Goal: Task Accomplishment & Management: Complete application form

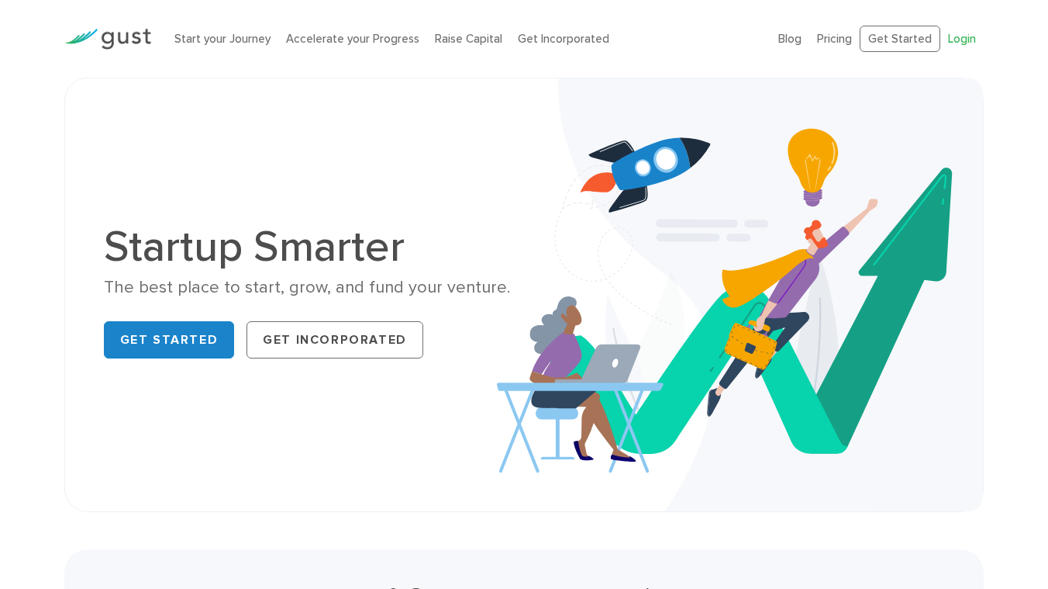
click at [960, 41] on link "Login" at bounding box center [962, 39] width 28 height 14
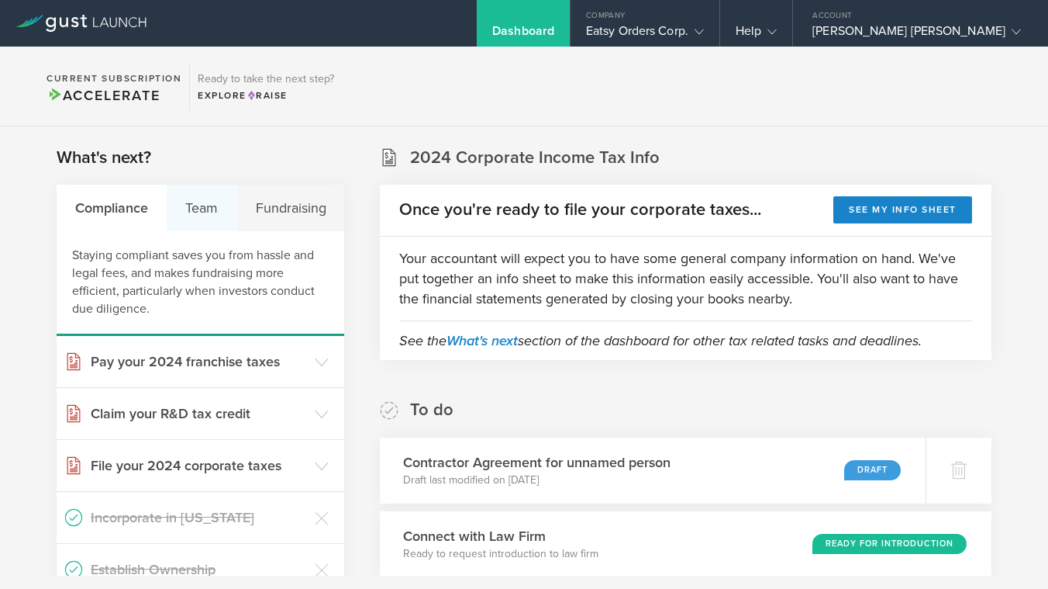
click at [202, 198] on div "Team" at bounding box center [202, 208] width 70 height 47
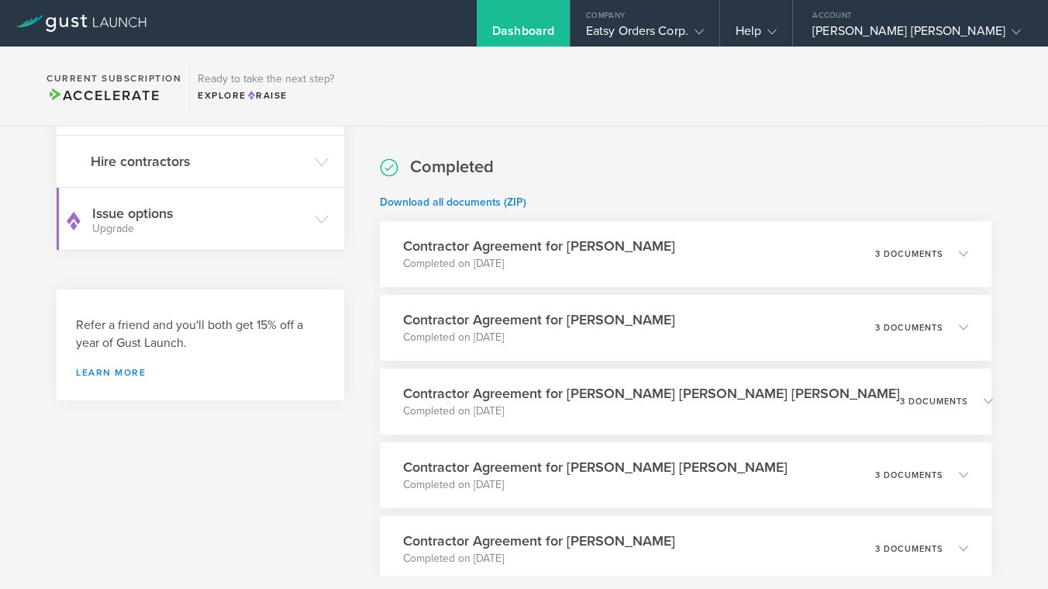
scroll to position [443, 0]
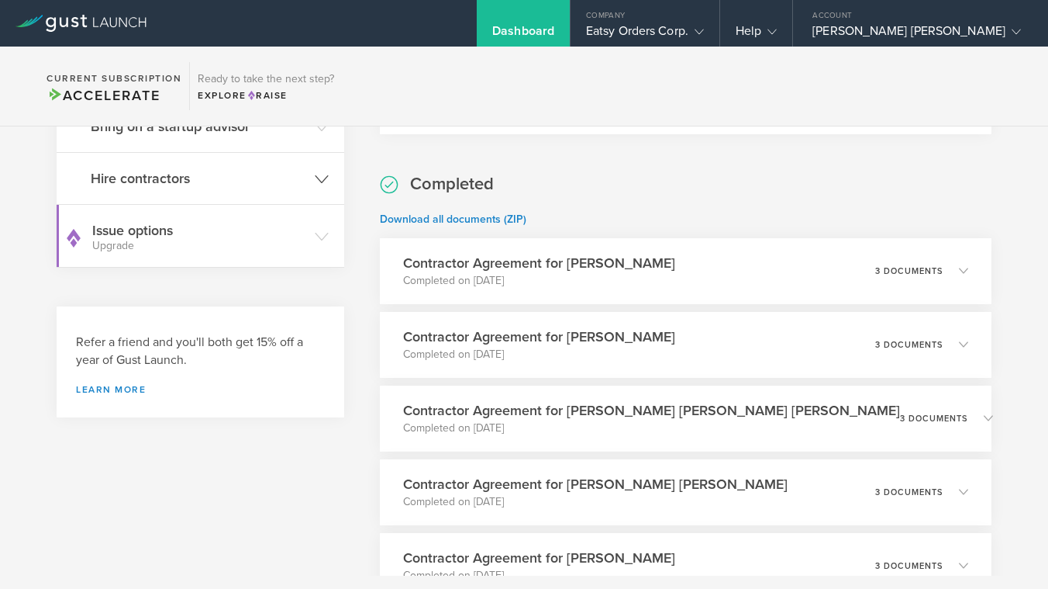
click at [241, 171] on h3 "Hire contractors" at bounding box center [199, 178] width 216 height 20
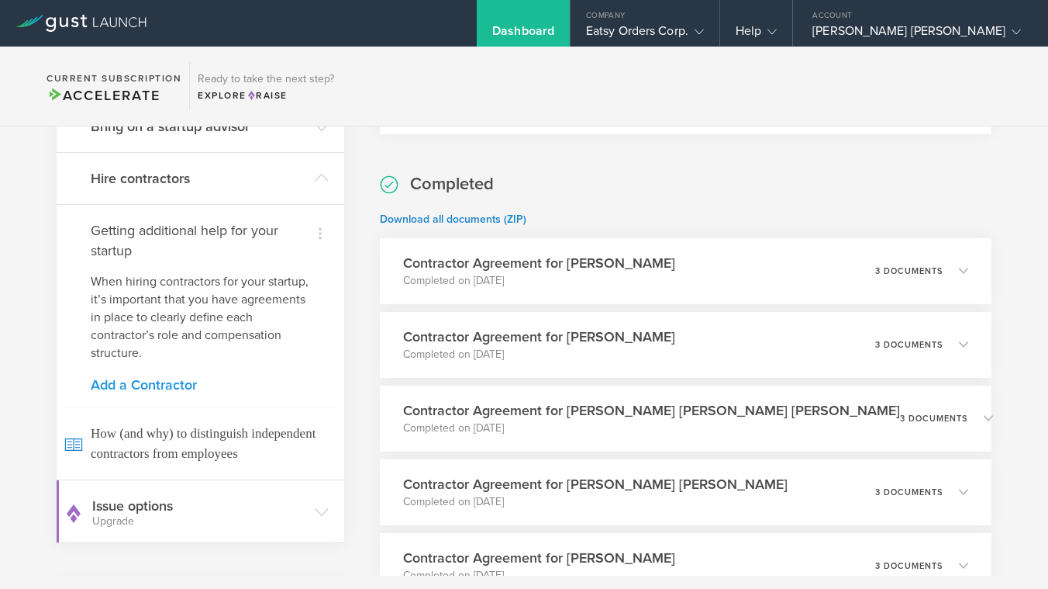
click at [175, 385] on link "Add a Contractor" at bounding box center [200, 385] width 219 height 14
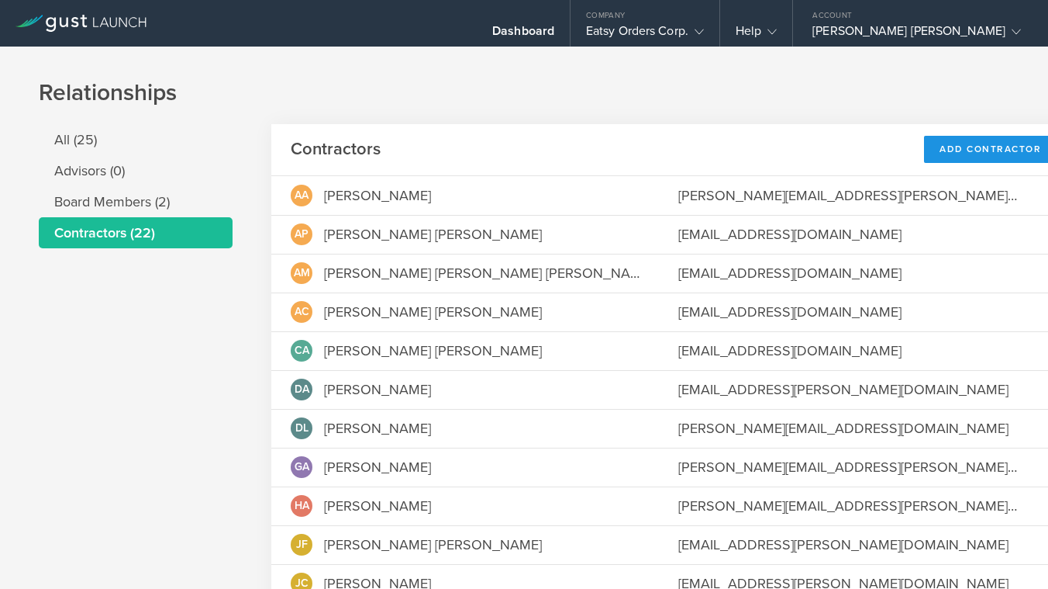
click at [924, 143] on div "Add Contractor" at bounding box center [990, 149] width 133 height 27
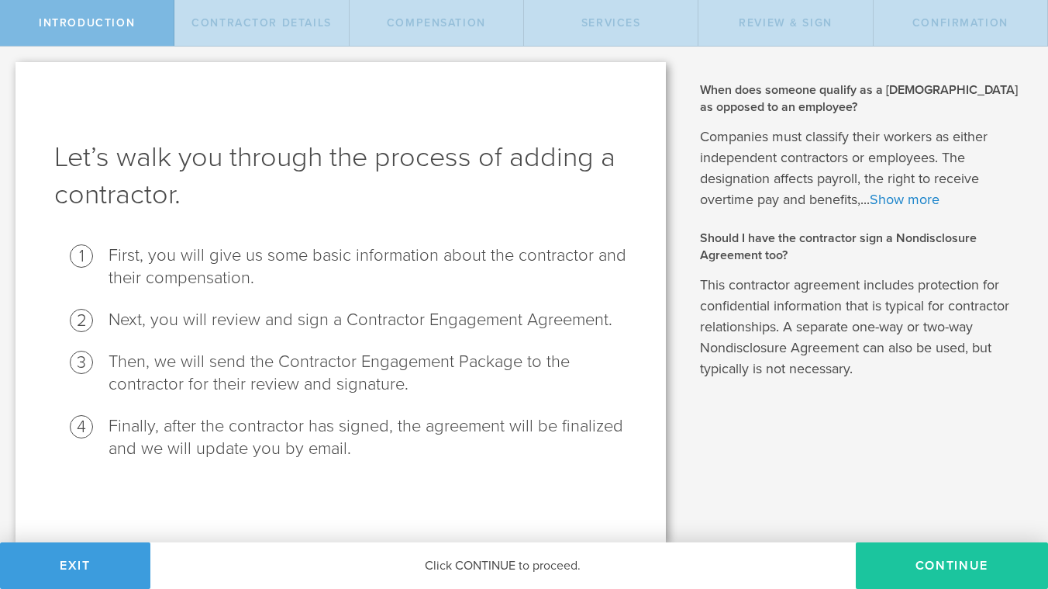
click at [937, 567] on button "Continue" at bounding box center [952, 565] width 192 height 47
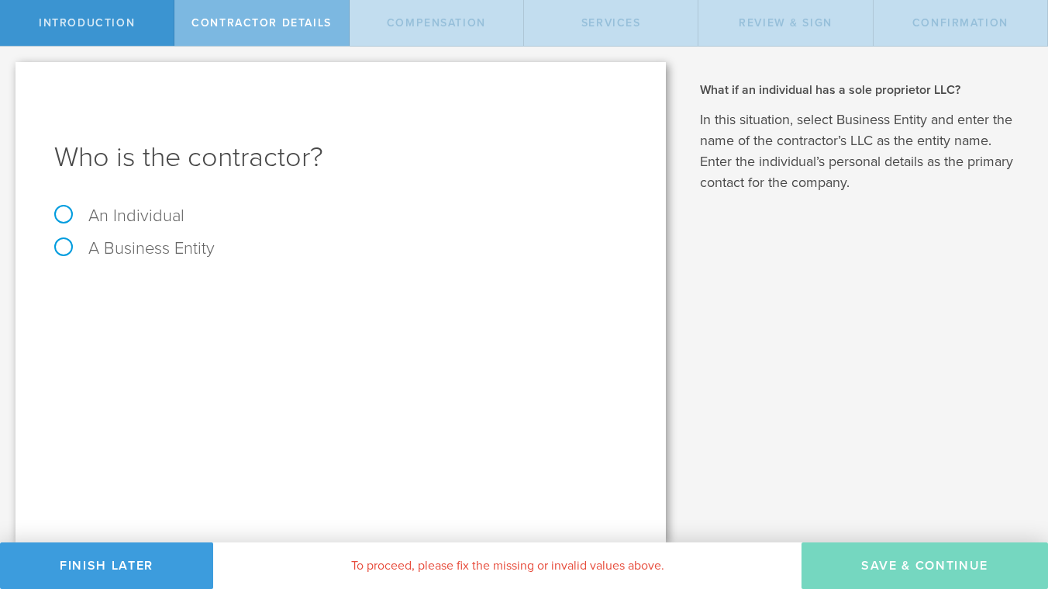
click at [116, 212] on label "An Individual" at bounding box center [119, 215] width 130 height 20
click at [10, 71] on input "An Individual" at bounding box center [5, 59] width 10 height 25
radio input "true"
click at [264, 316] on div "Name The first and last name of the person that you are hiring as a contractor.…" at bounding box center [340, 314] width 573 height 85
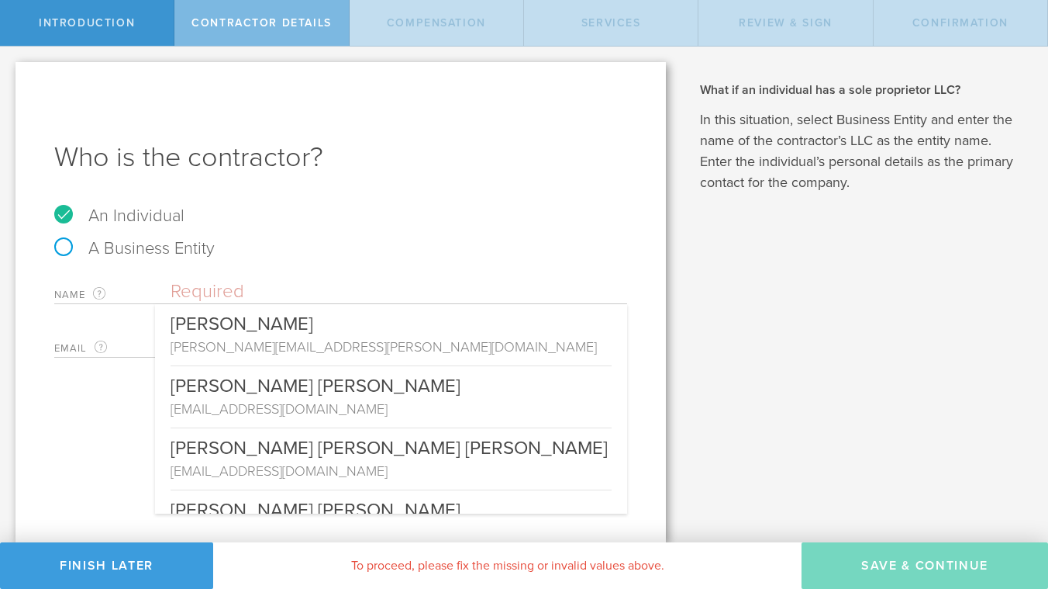
click at [250, 287] on input "text" at bounding box center [399, 291] width 457 height 23
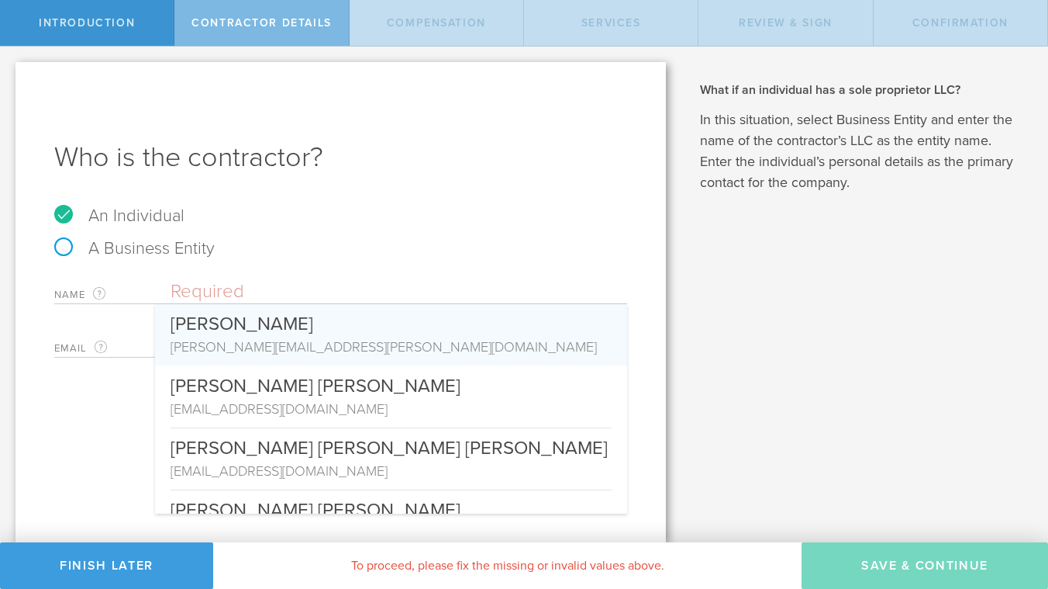
click at [431, 202] on div "Who is the contractor? An Individual A Business Entity Name The first and last …" at bounding box center [341, 302] width 651 height 480
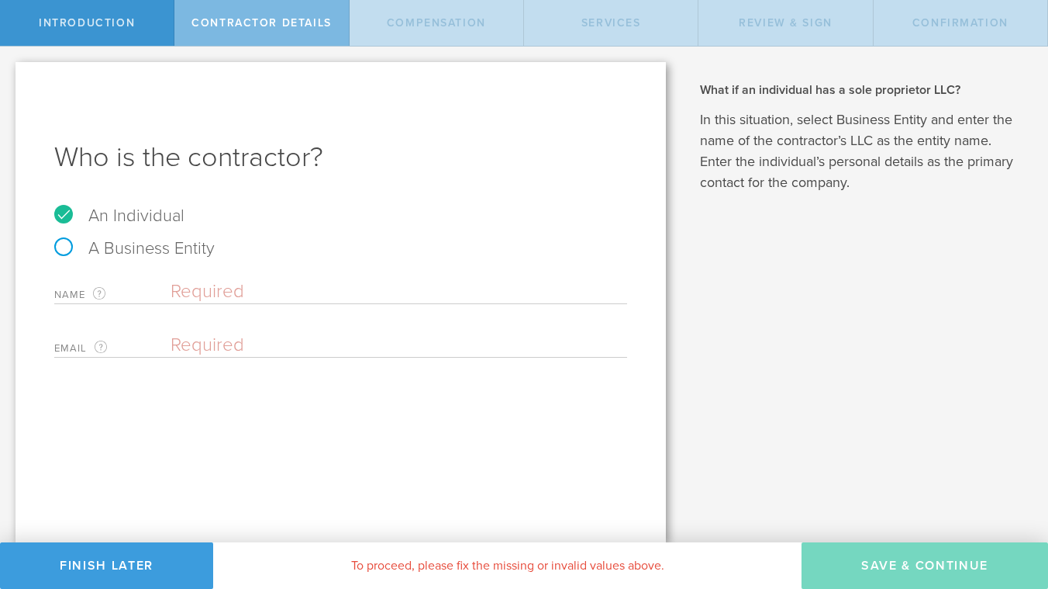
click at [147, 381] on div "Who is the contractor? An Individual A Business Entity Name The first and last …" at bounding box center [341, 302] width 651 height 480
click at [183, 357] on div "Email The email address of the person that you are hiring as a contractor. Plea…" at bounding box center [340, 342] width 573 height 32
click at [198, 342] on input "email" at bounding box center [395, 344] width 449 height 23
paste input "bmarcelita9@gmail.com"
type input "bmarcelita9@gmail.com"
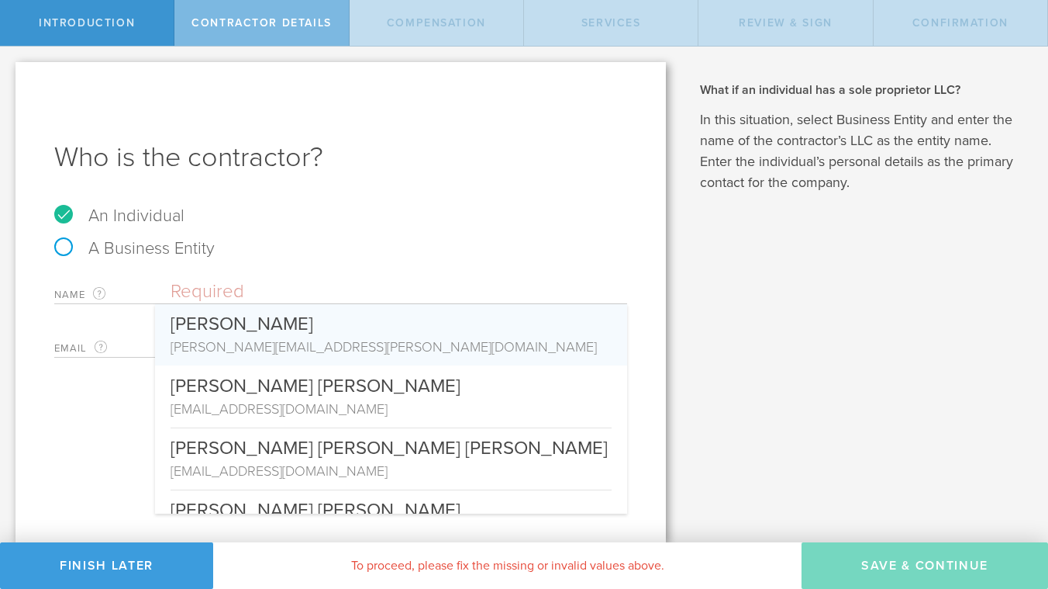
click at [207, 286] on input "text" at bounding box center [399, 291] width 457 height 23
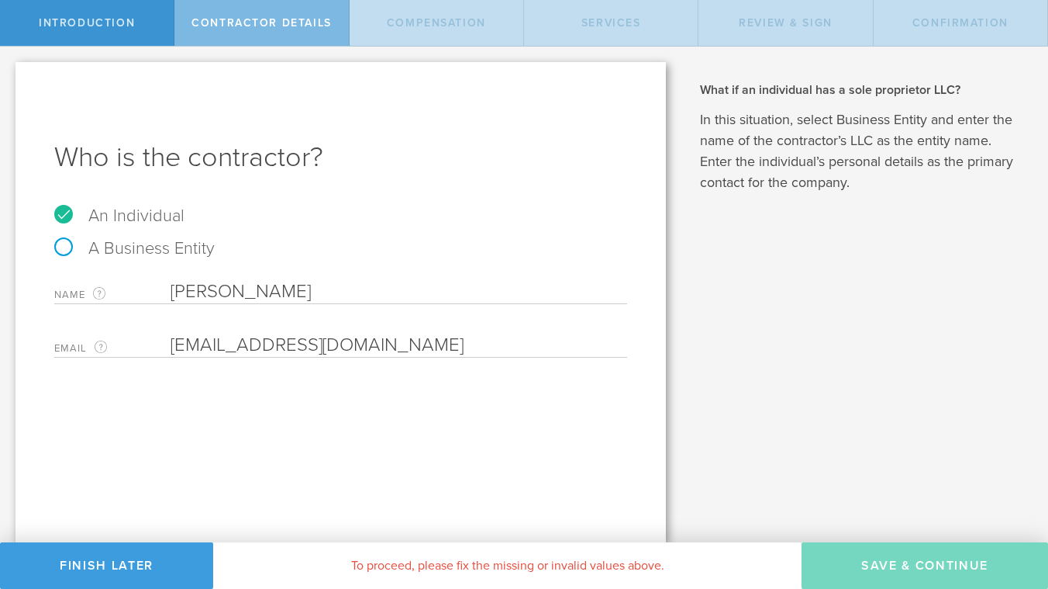
type input "[PERSON_NAME]"
click at [593, 449] on div "Who is the contractor? An Individual A Business Entity Name The first and last …" at bounding box center [341, 302] width 651 height 480
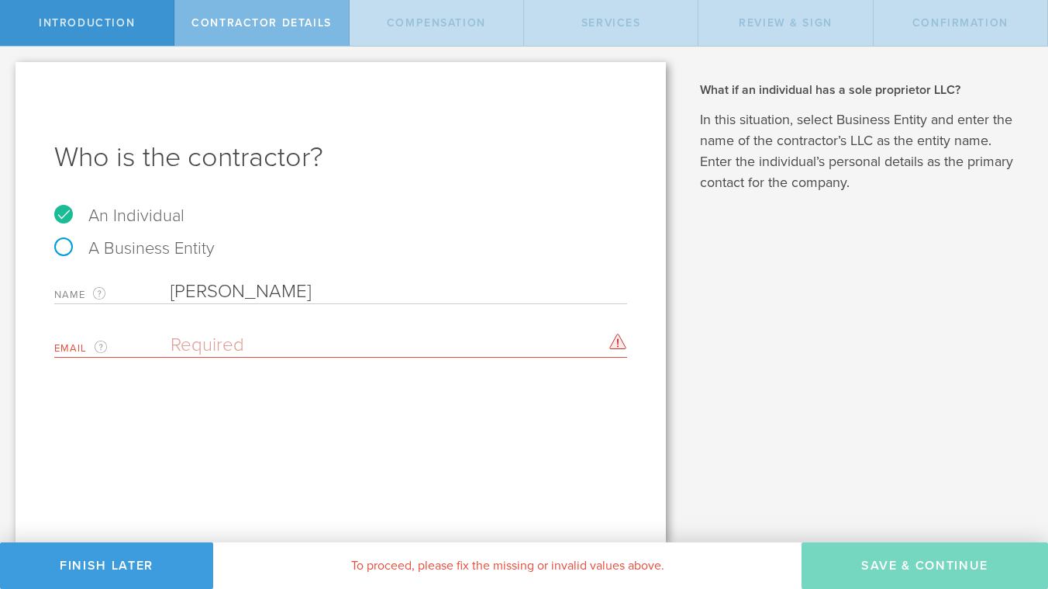
click at [312, 344] on input "email" at bounding box center [395, 344] width 449 height 23
paste input "[EMAIL_ADDRESS][DOMAIN_NAME]"
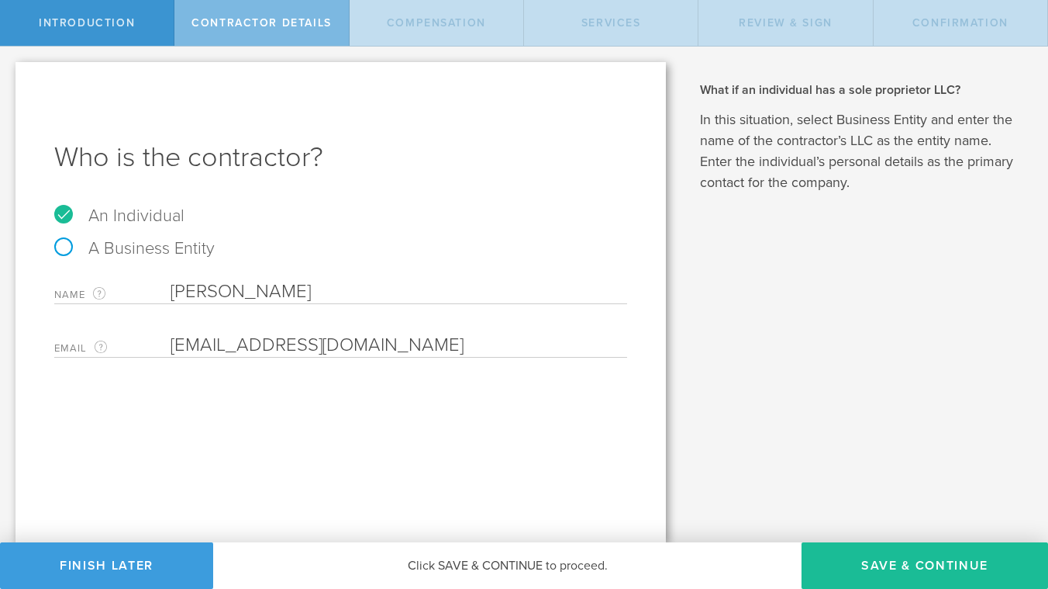
type input "[EMAIL_ADDRESS][DOMAIN_NAME]"
click at [491, 451] on div "Who is the contractor? An Individual A Business Entity Name The first and last …" at bounding box center [341, 302] width 651 height 480
click at [915, 565] on button "Save & Continue" at bounding box center [925, 565] width 247 height 47
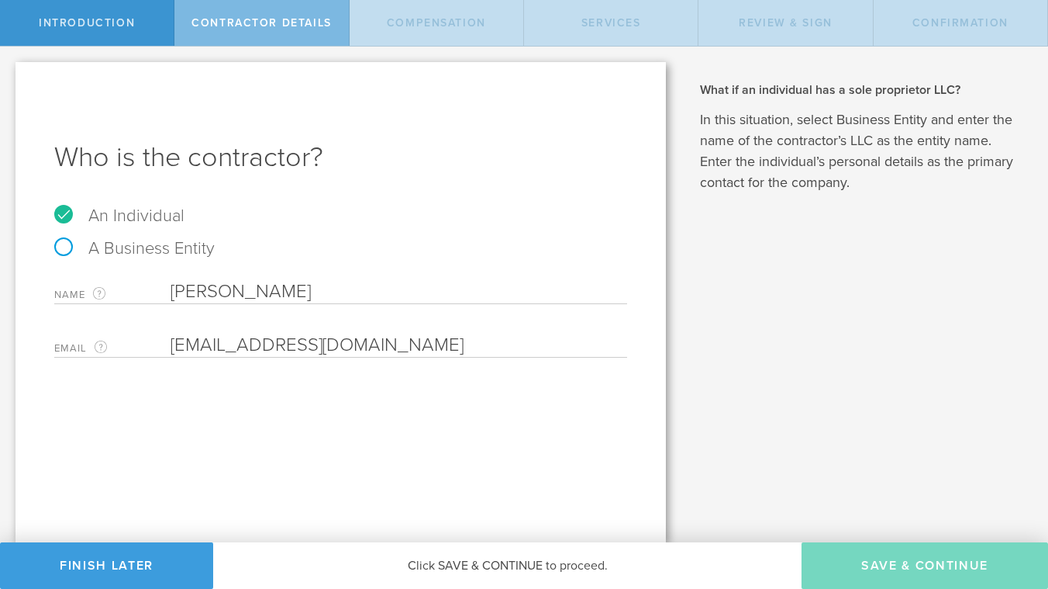
select select "none"
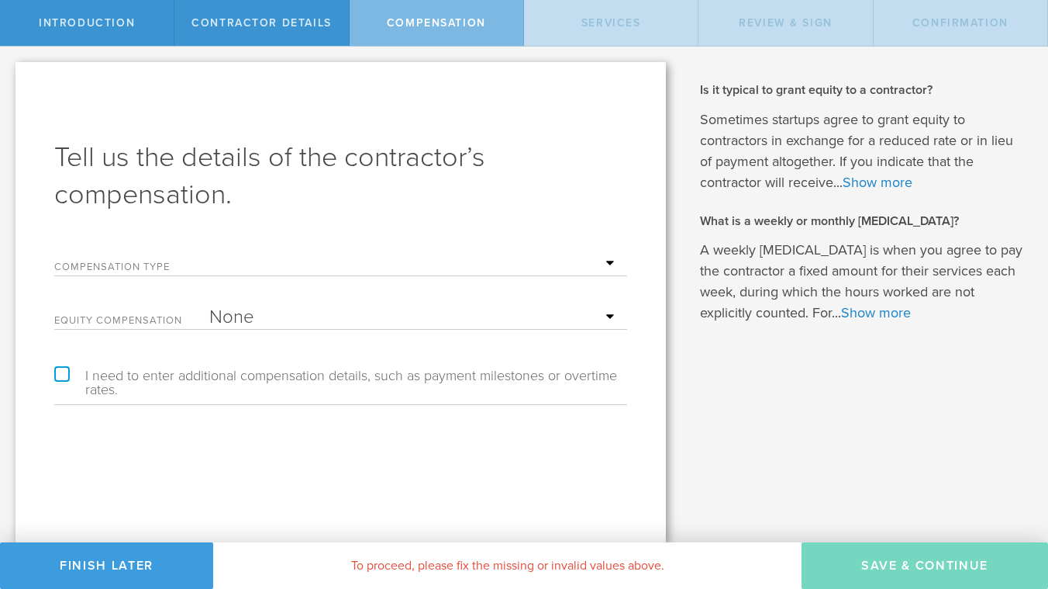
select select "monthlyRetainer"
click option "Monthly Retainer" at bounding box center [0, 0] width 0 height 0
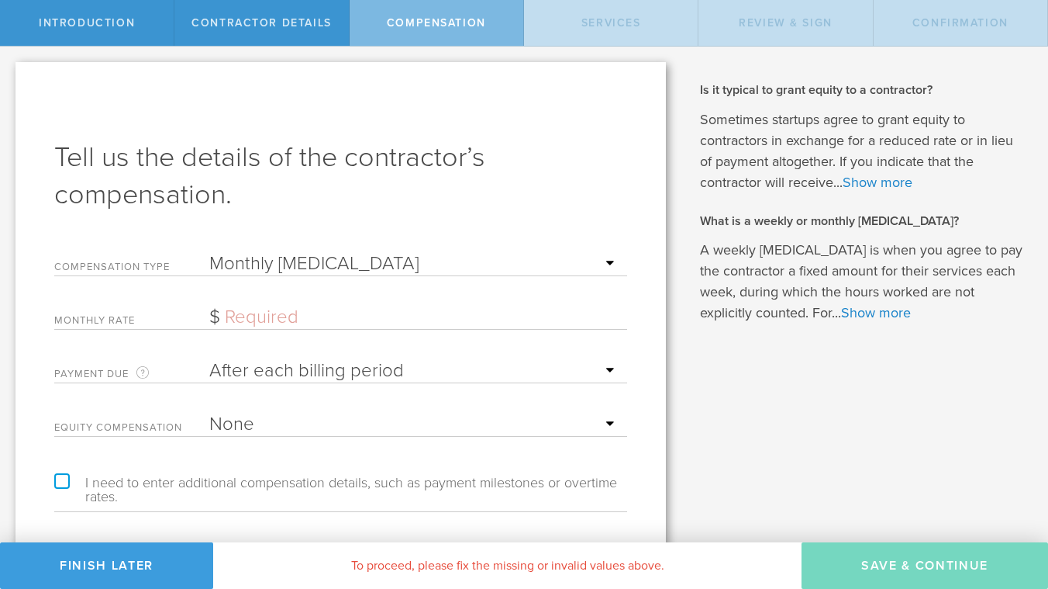
click at [271, 319] on input "text" at bounding box center [414, 317] width 410 height 23
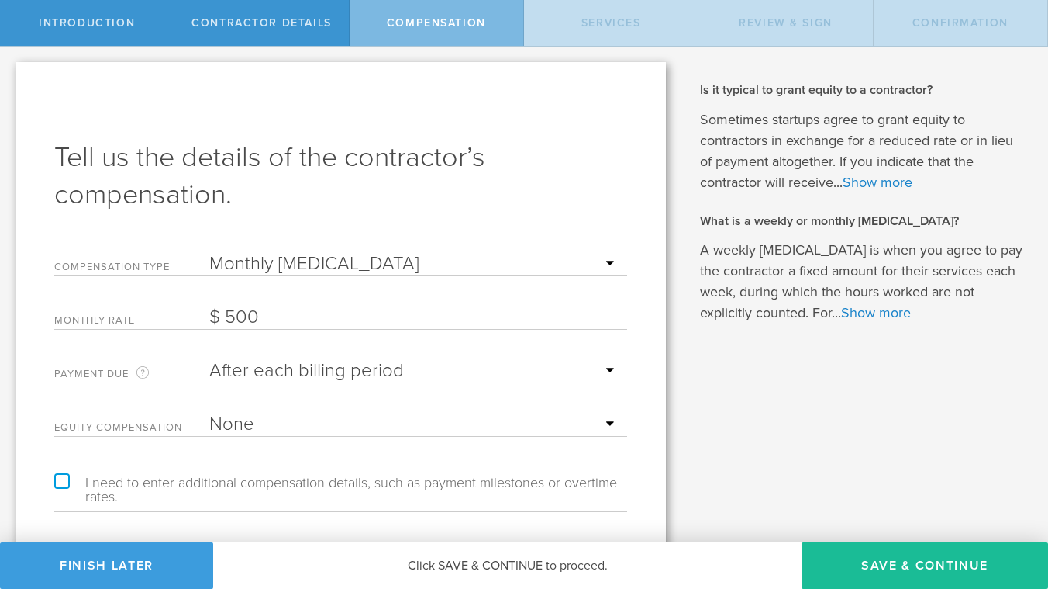
type input "500"
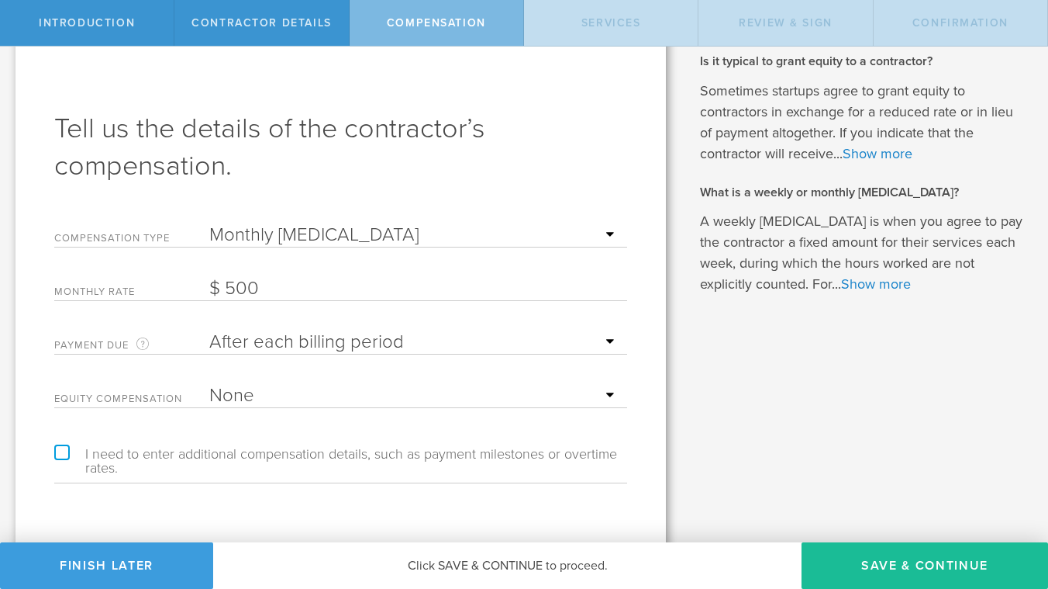
scroll to position [51, 0]
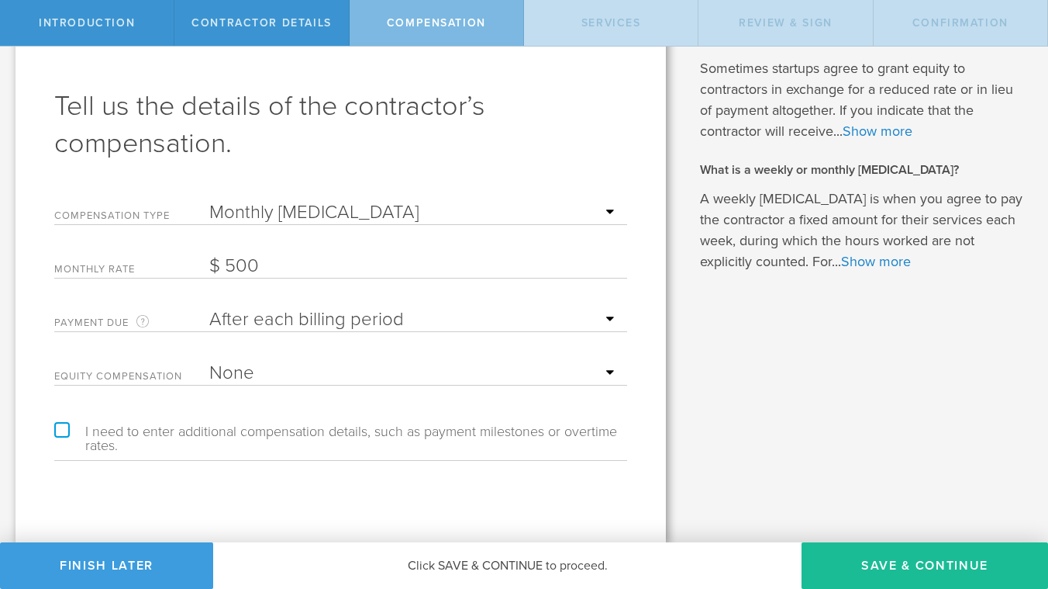
click at [299, 437] on label "I need to enter additional compensation details, such as payment milestones or …" at bounding box center [340, 438] width 573 height 28
click at [10, 20] on input "I need to enter additional compensation details, such as payment milestones or …" at bounding box center [5, 7] width 10 height 25
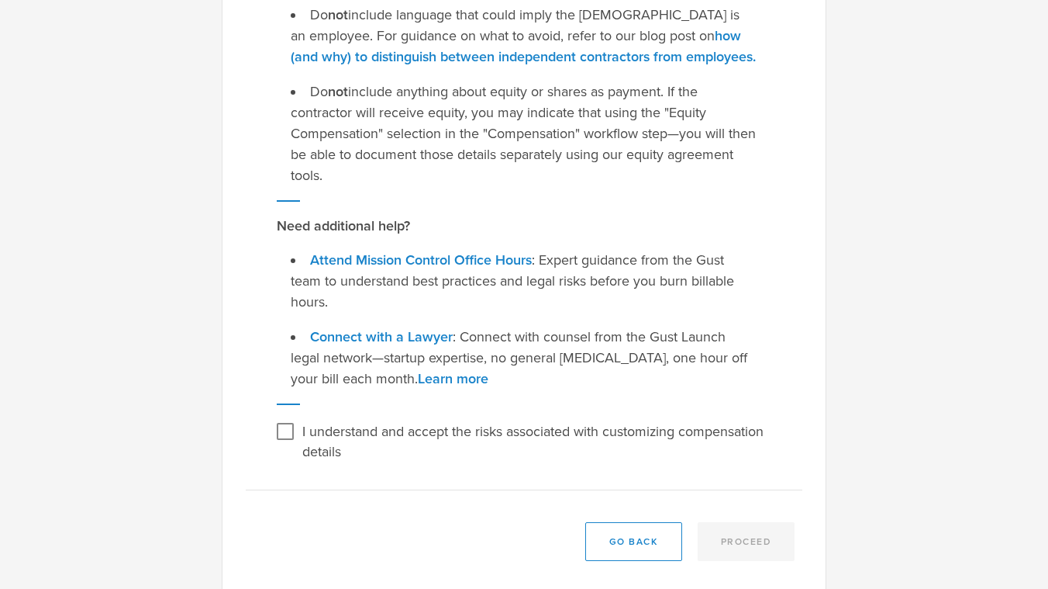
scroll to position [329, 0]
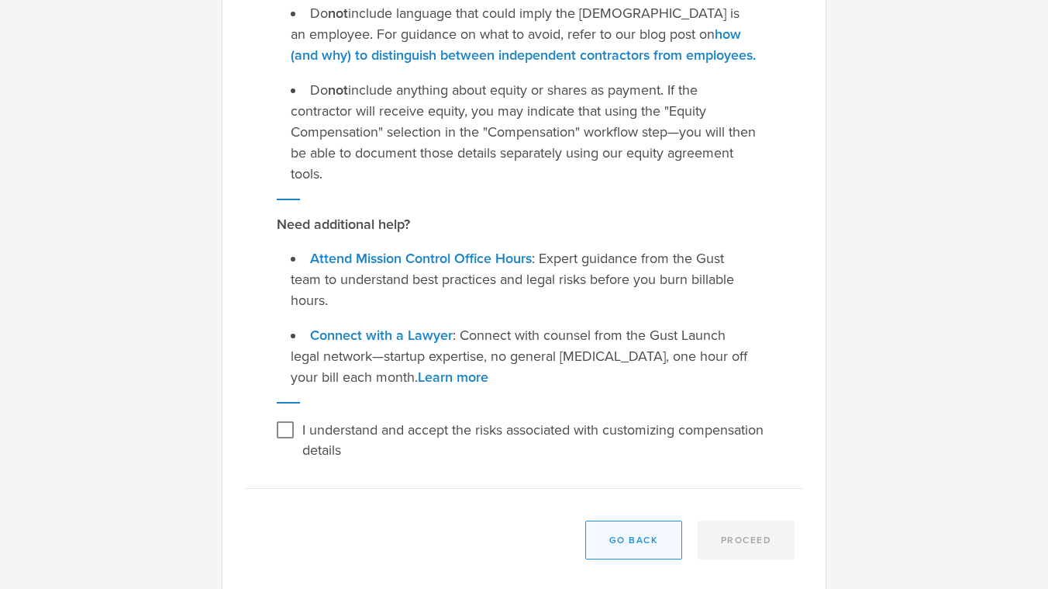
click at [623, 520] on button "Go Back" at bounding box center [633, 539] width 97 height 39
checkbox input "false"
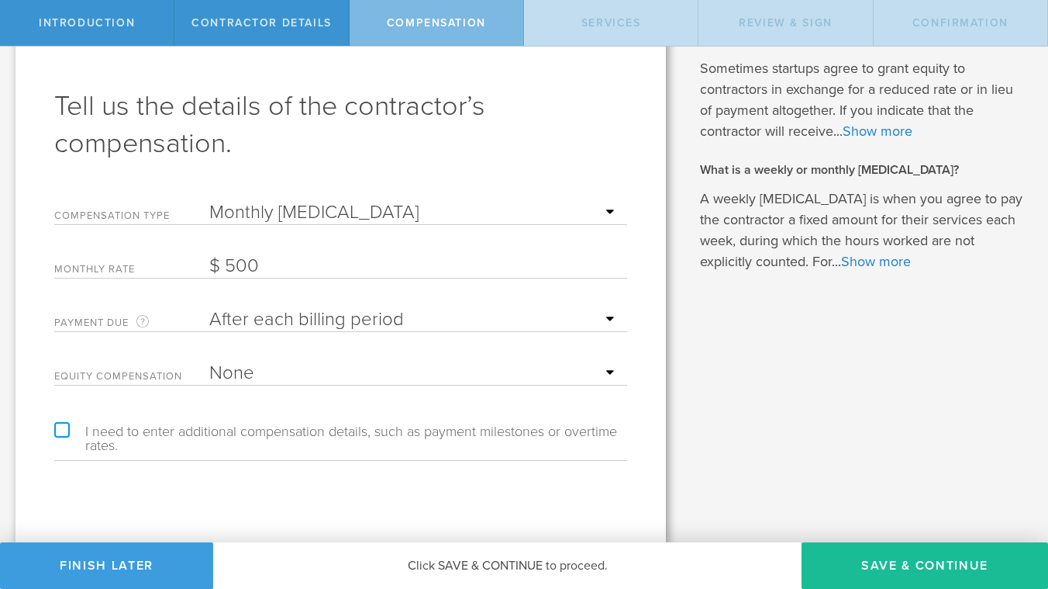
scroll to position [0, 0]
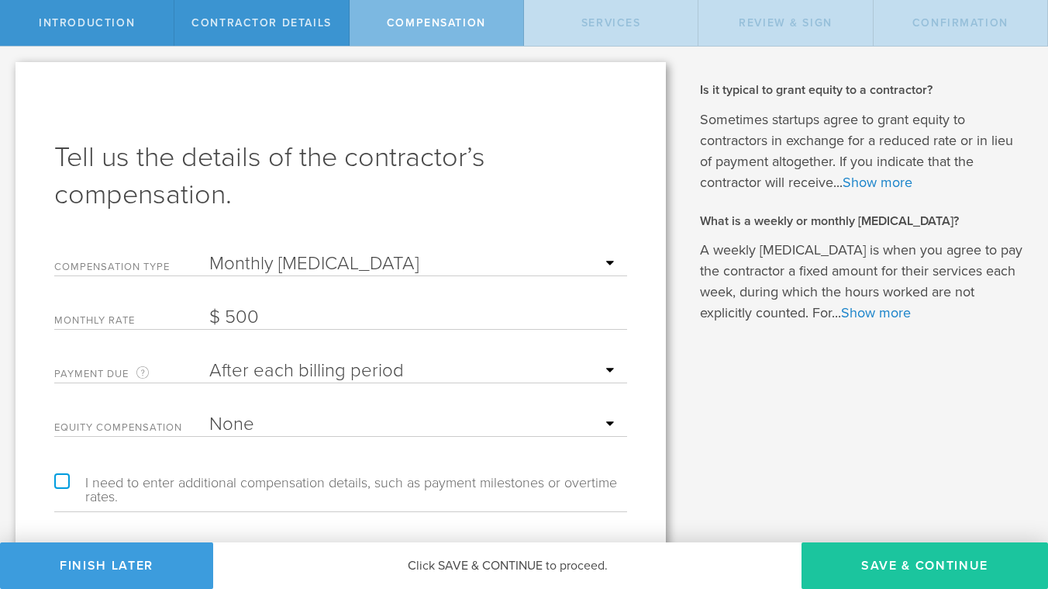
click at [900, 570] on button "Save & Continue" at bounding box center [925, 565] width 247 height 47
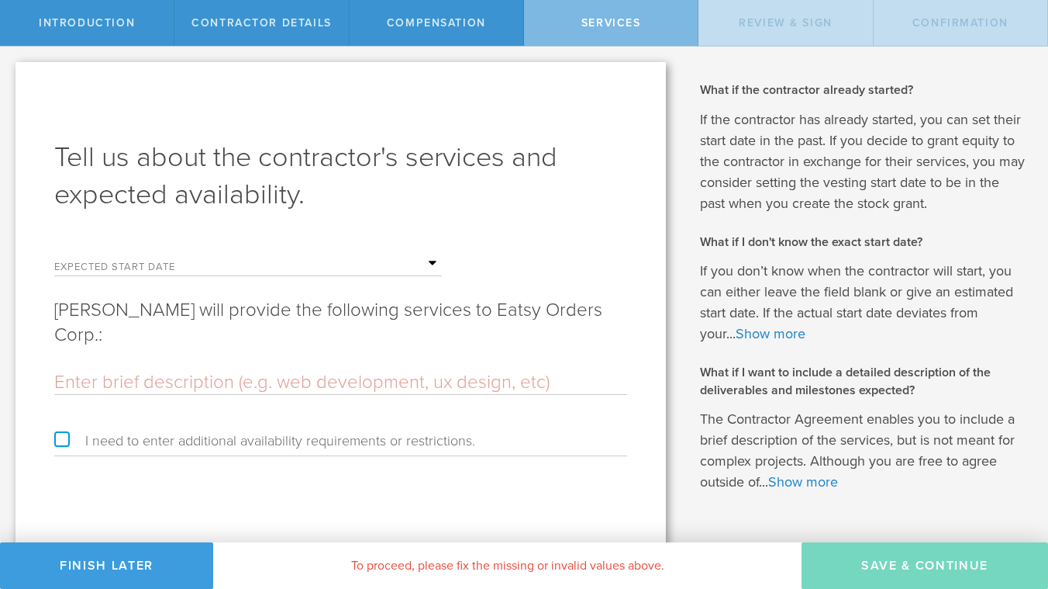
click at [351, 377] on input "text" at bounding box center [340, 382] width 573 height 23
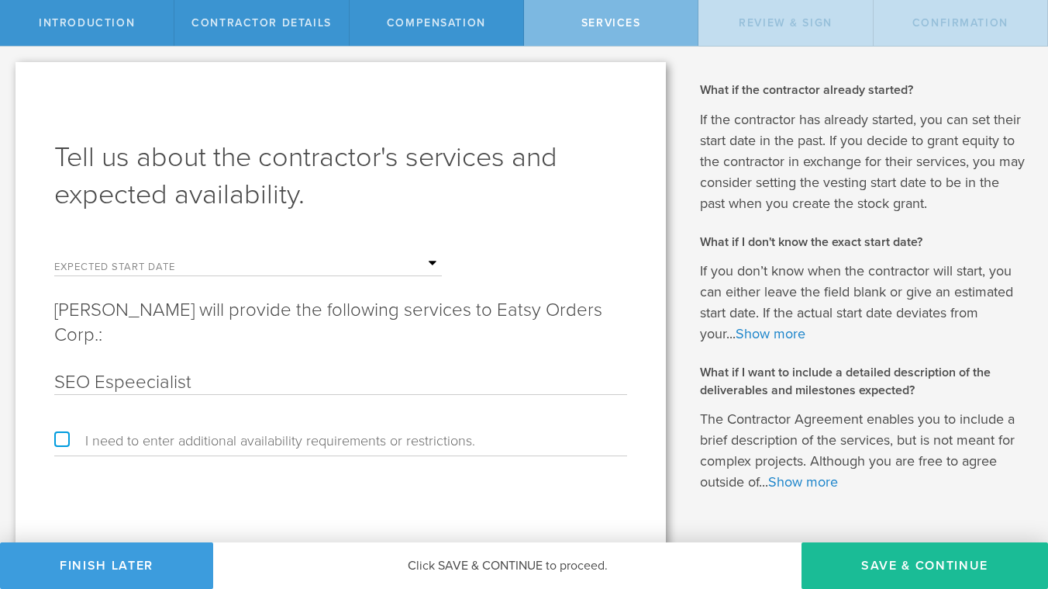
type input "SEO Espeecialist"
click at [275, 273] on input "text" at bounding box center [325, 263] width 233 height 23
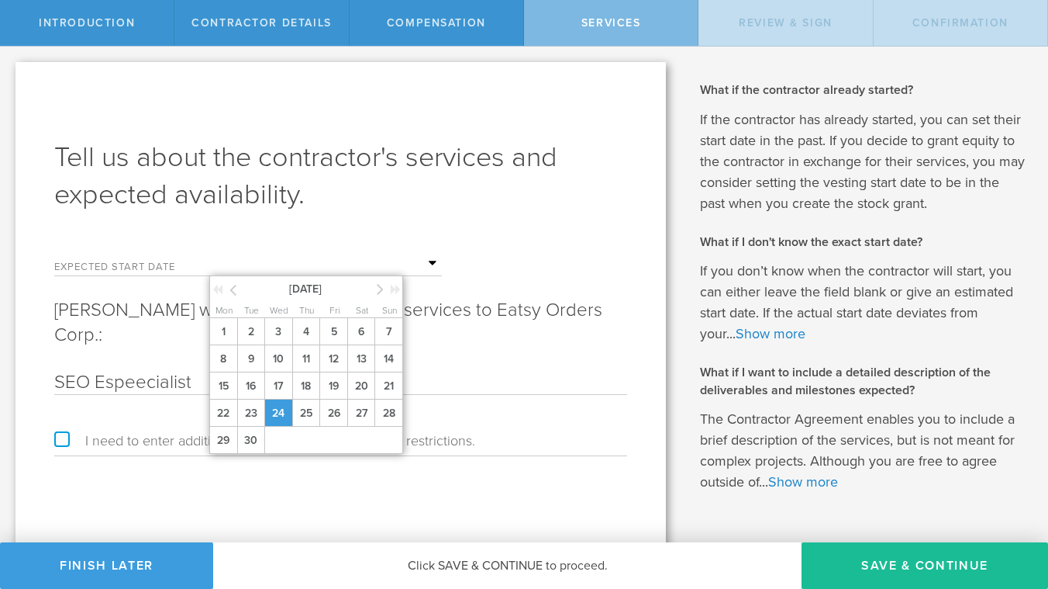
click at [281, 413] on span "24" at bounding box center [278, 412] width 28 height 27
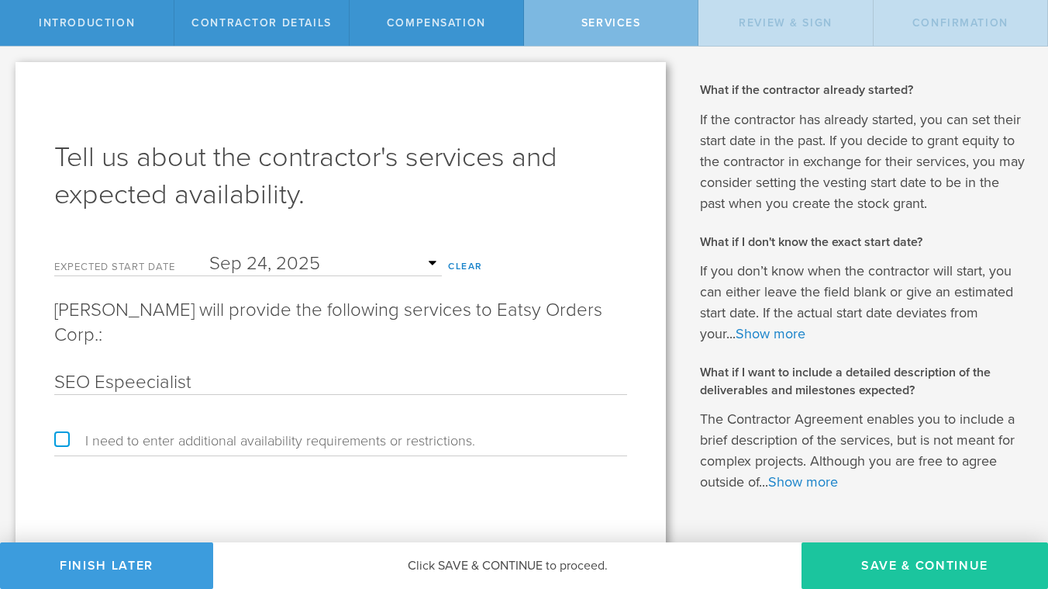
click at [875, 562] on button "Save & Continue" at bounding box center [925, 565] width 247 height 47
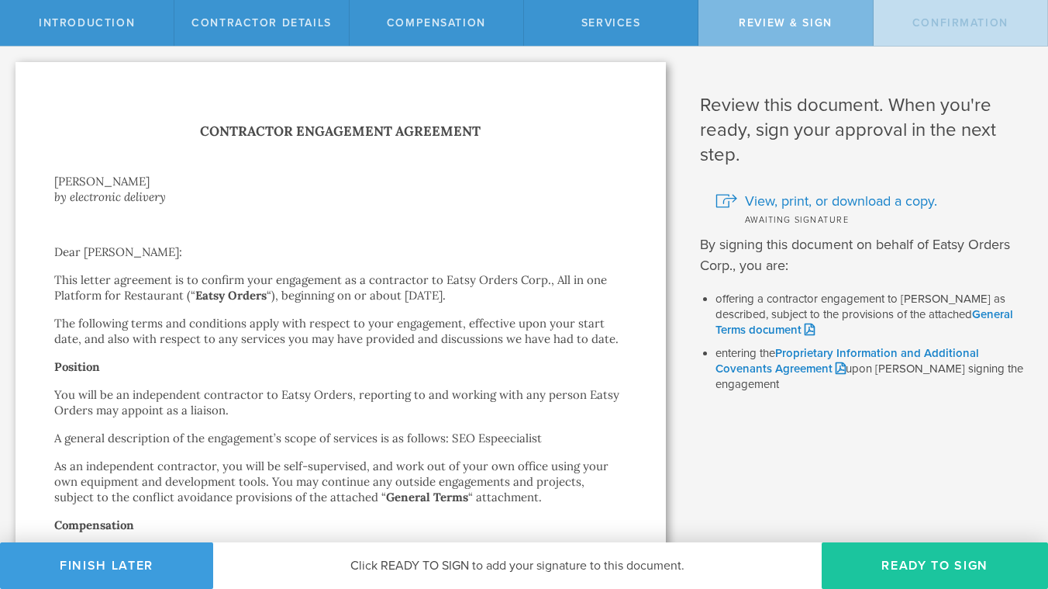
click at [882, 568] on button "Ready to Sign" at bounding box center [935, 565] width 226 height 47
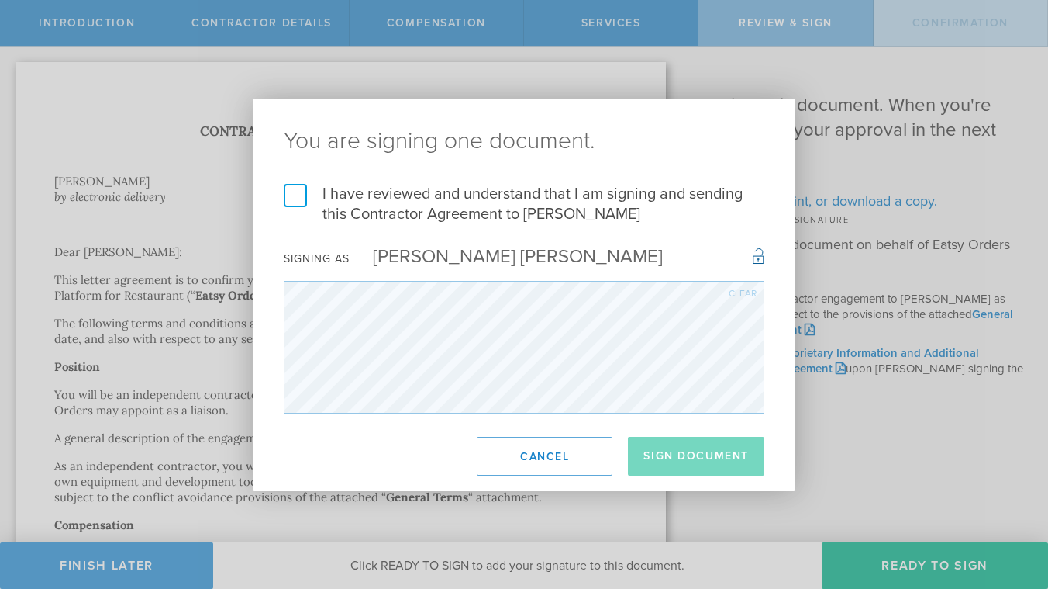
click at [323, 199] on label "I have reviewed and understand that I am signing and sending this Contractor Ag…" at bounding box center [524, 204] width 481 height 40
click at [0, 0] on input "I have reviewed and understand that I am signing and sending this Contractor Ag…" at bounding box center [0, 0] width 0 height 0
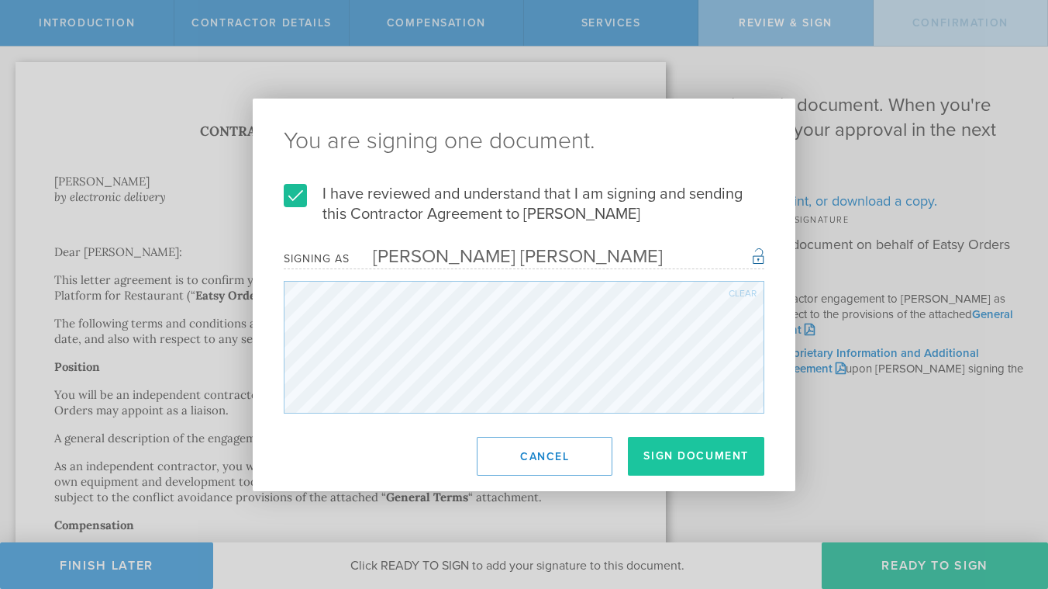
click at [697, 467] on button "Sign Document" at bounding box center [696, 456] width 136 height 39
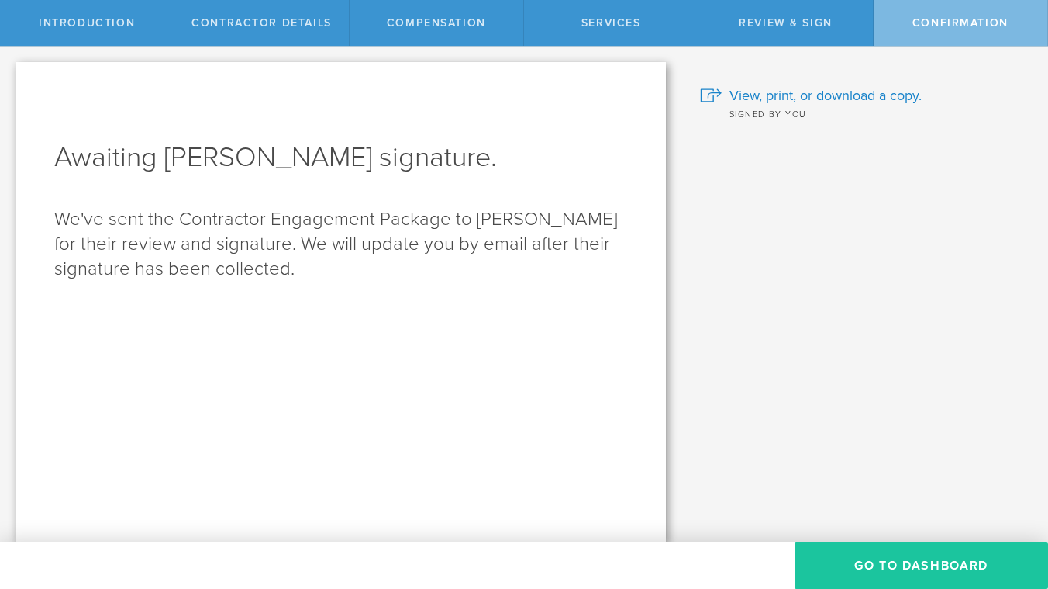
click at [918, 575] on button "Go To Dashboard" at bounding box center [922, 565] width 254 height 47
